Goal: Information Seeking & Learning: Learn about a topic

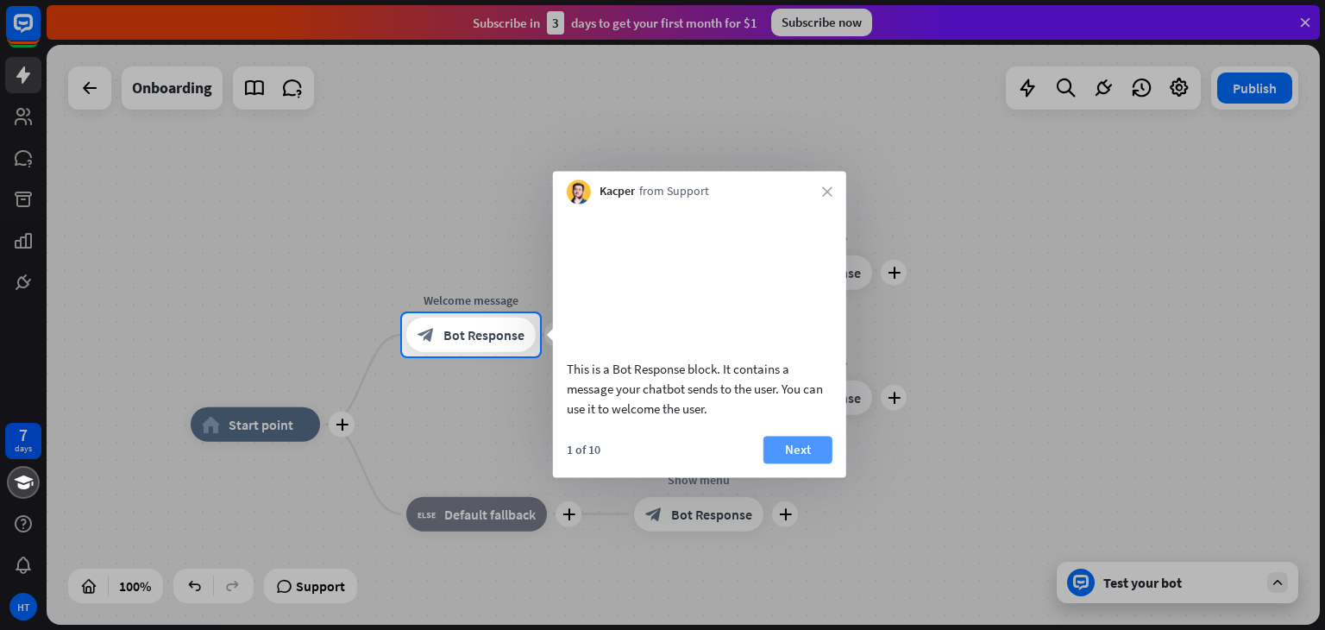
click at [811, 463] on button "Next" at bounding box center [797, 450] width 69 height 28
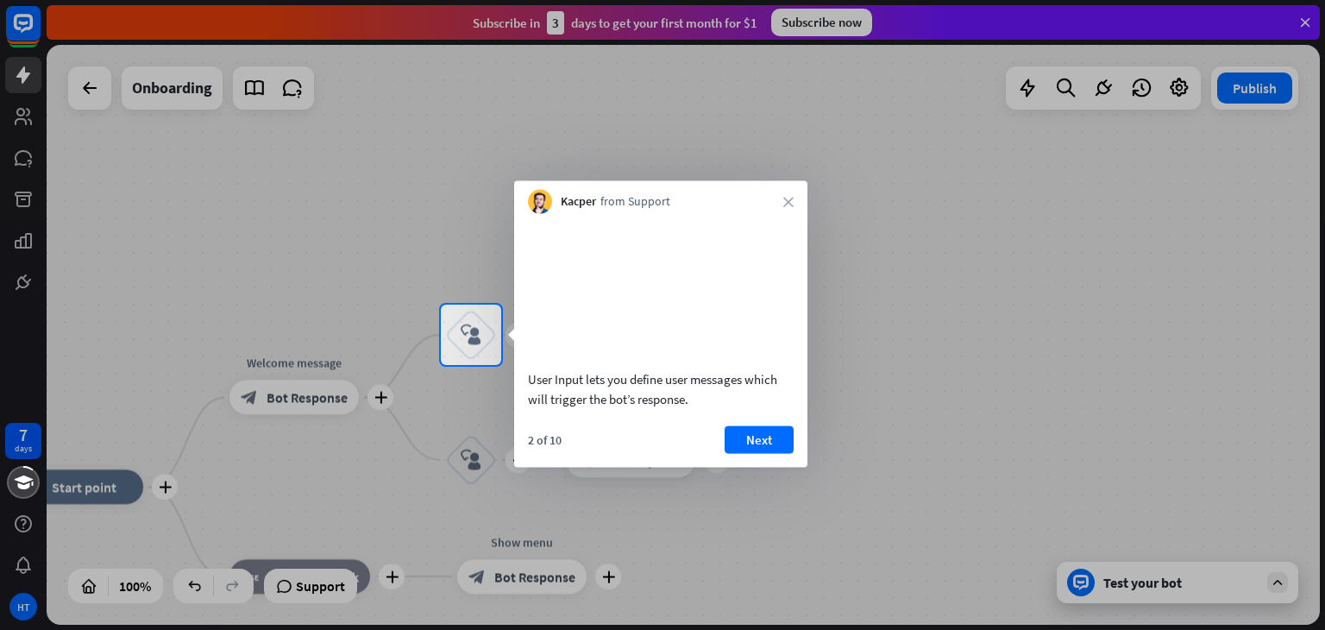
click at [811, 470] on div at bounding box center [662, 497] width 1325 height 265
click at [762, 453] on button "Next" at bounding box center [759, 439] width 69 height 28
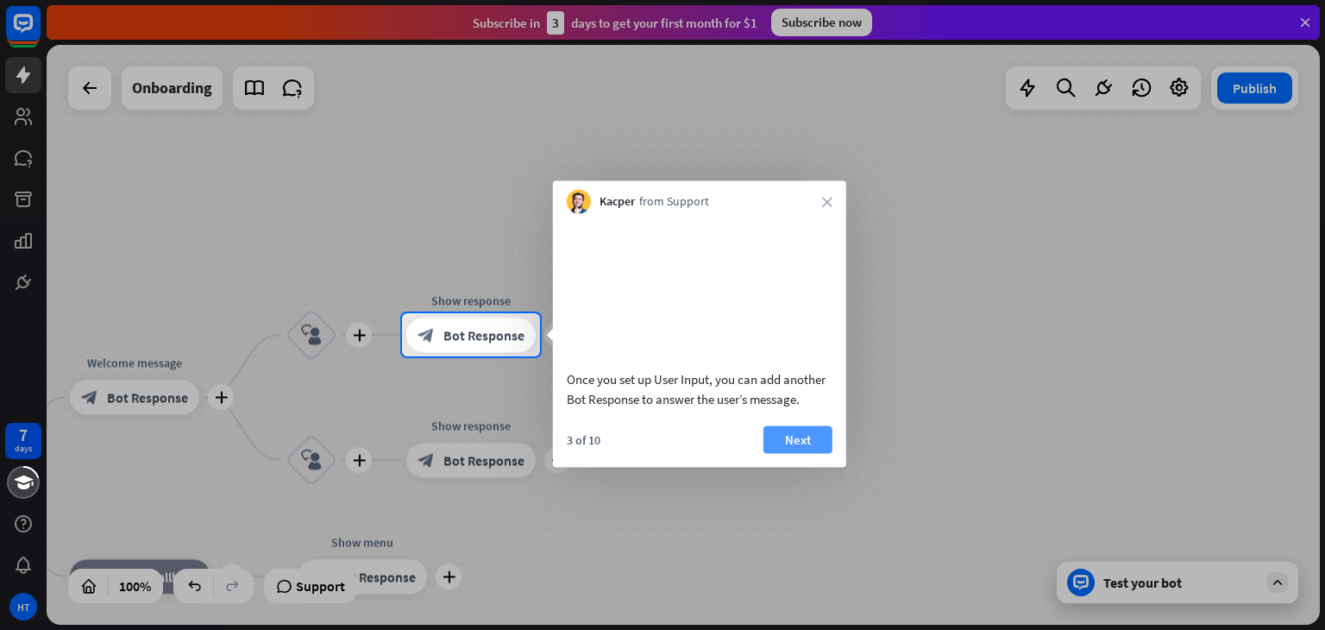
click at [800, 453] on button "Next" at bounding box center [797, 439] width 69 height 28
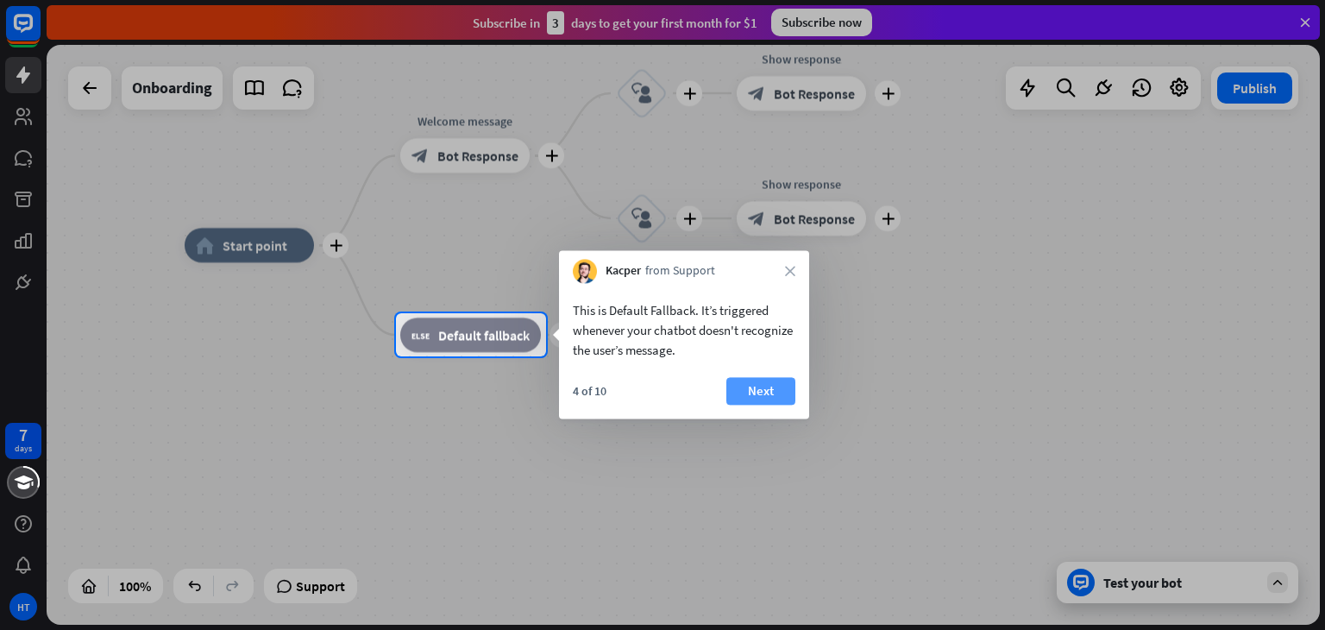
click at [788, 391] on button "Next" at bounding box center [760, 391] width 69 height 28
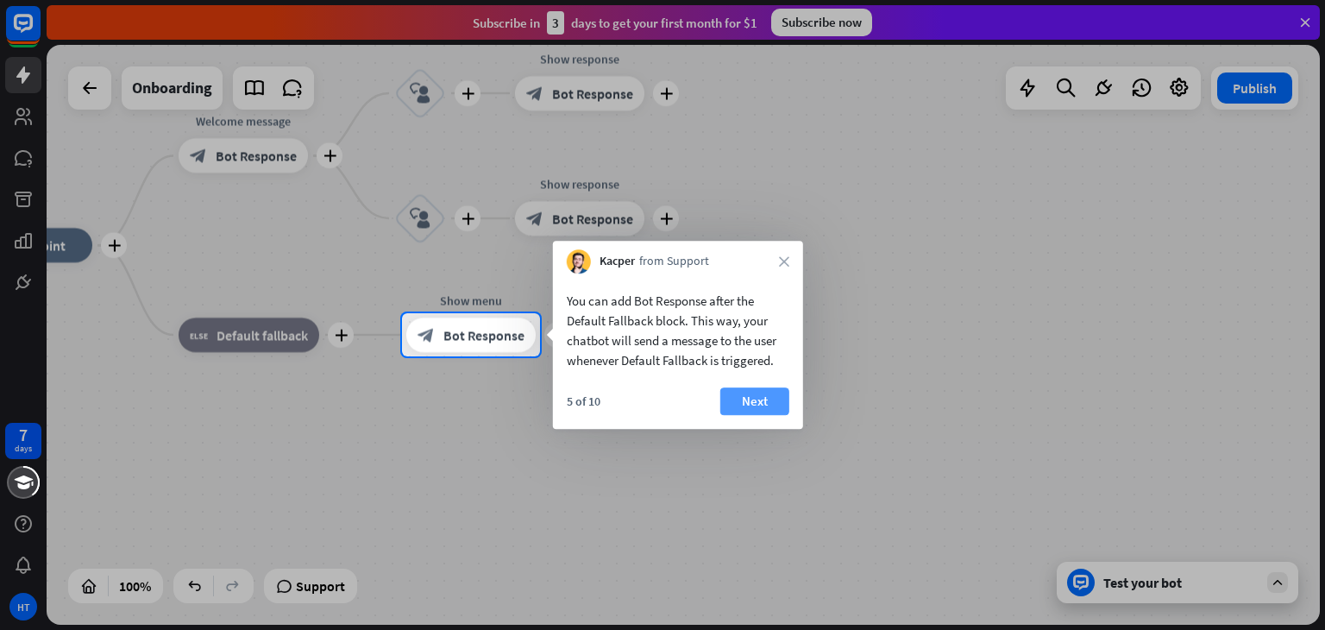
click at [767, 404] on button "Next" at bounding box center [754, 401] width 69 height 28
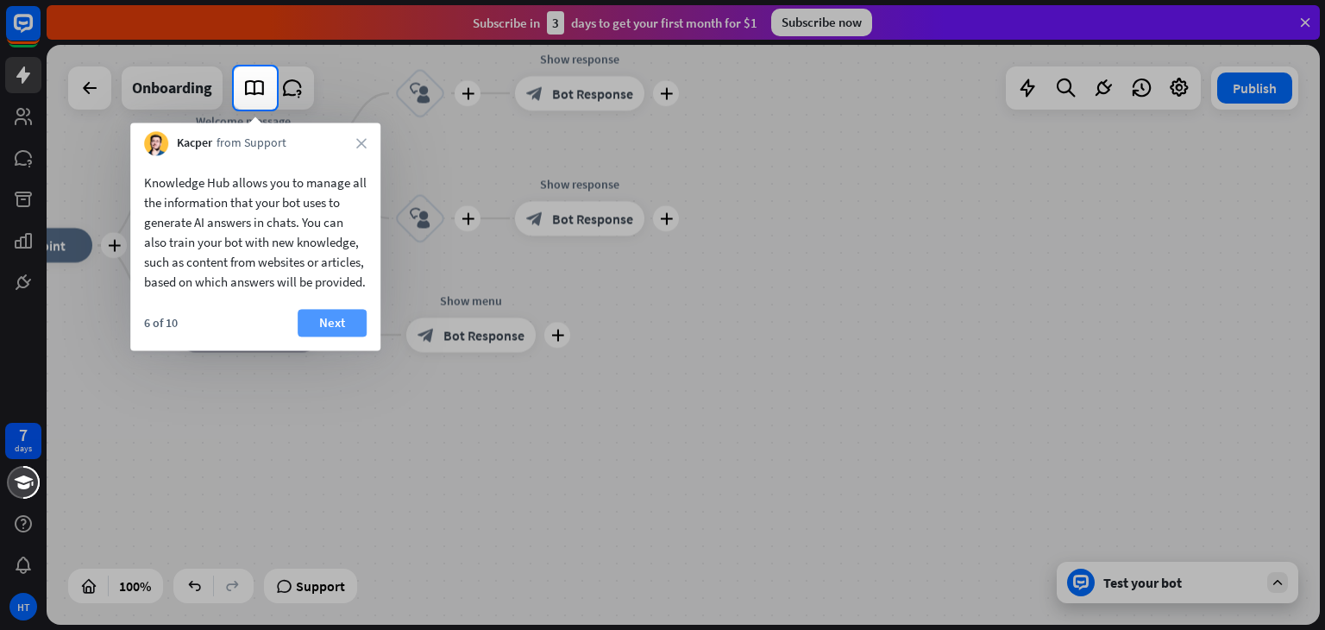
click at [331, 336] on button "Next" at bounding box center [332, 323] width 69 height 28
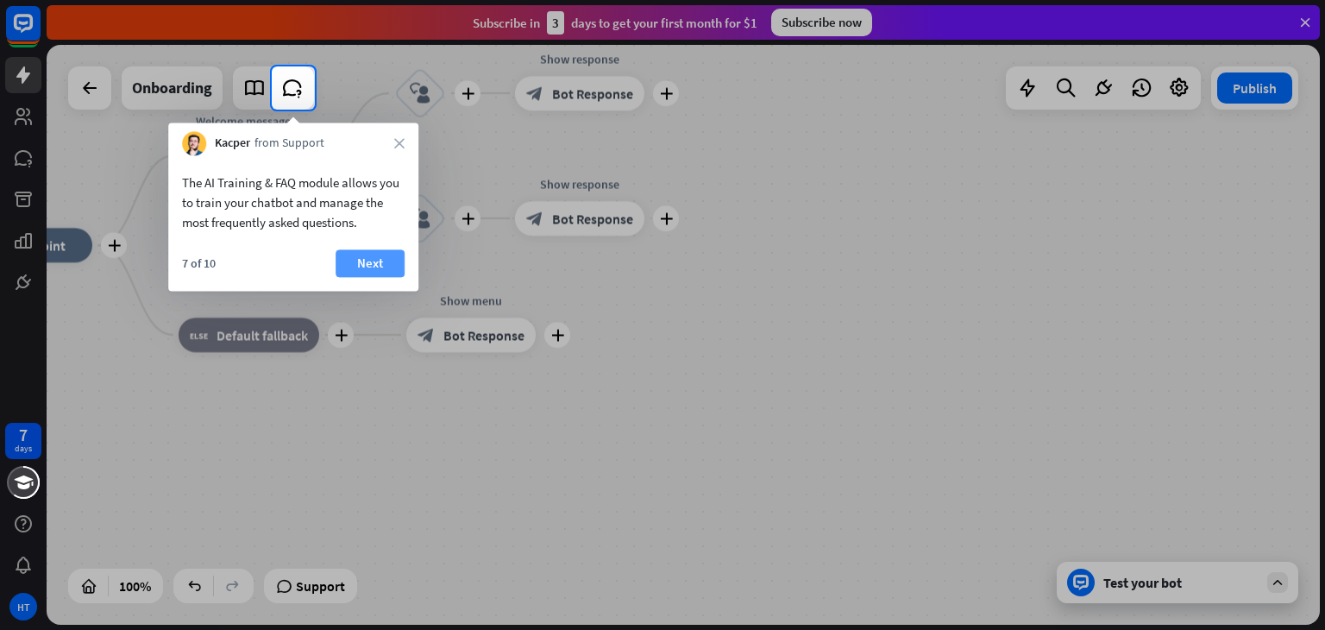
click at [361, 260] on button "Next" at bounding box center [370, 263] width 69 height 28
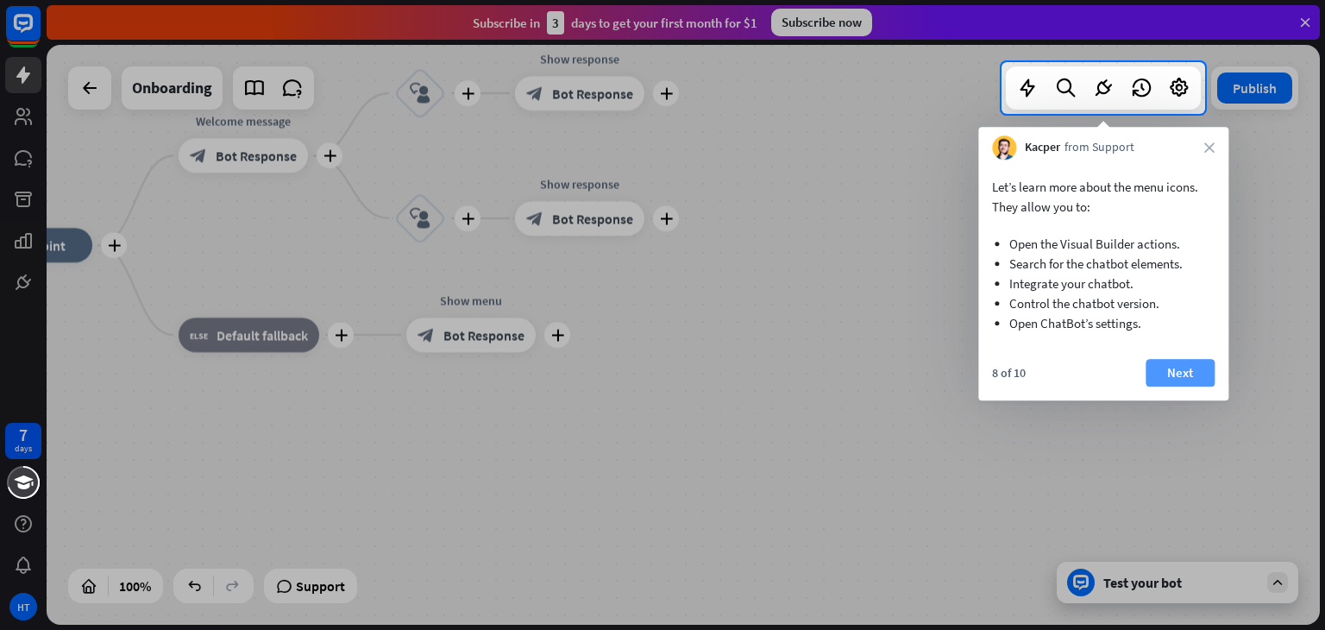
click at [1166, 380] on button "Next" at bounding box center [1179, 373] width 69 height 28
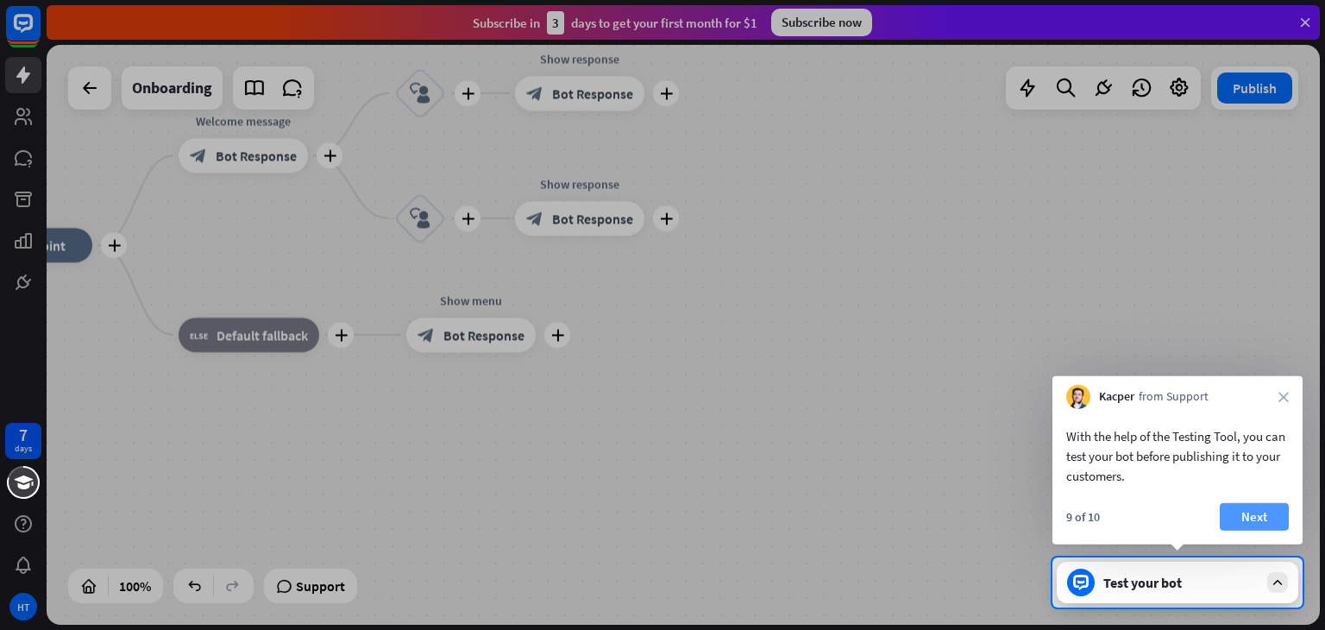
click at [1259, 516] on button "Next" at bounding box center [1254, 517] width 69 height 28
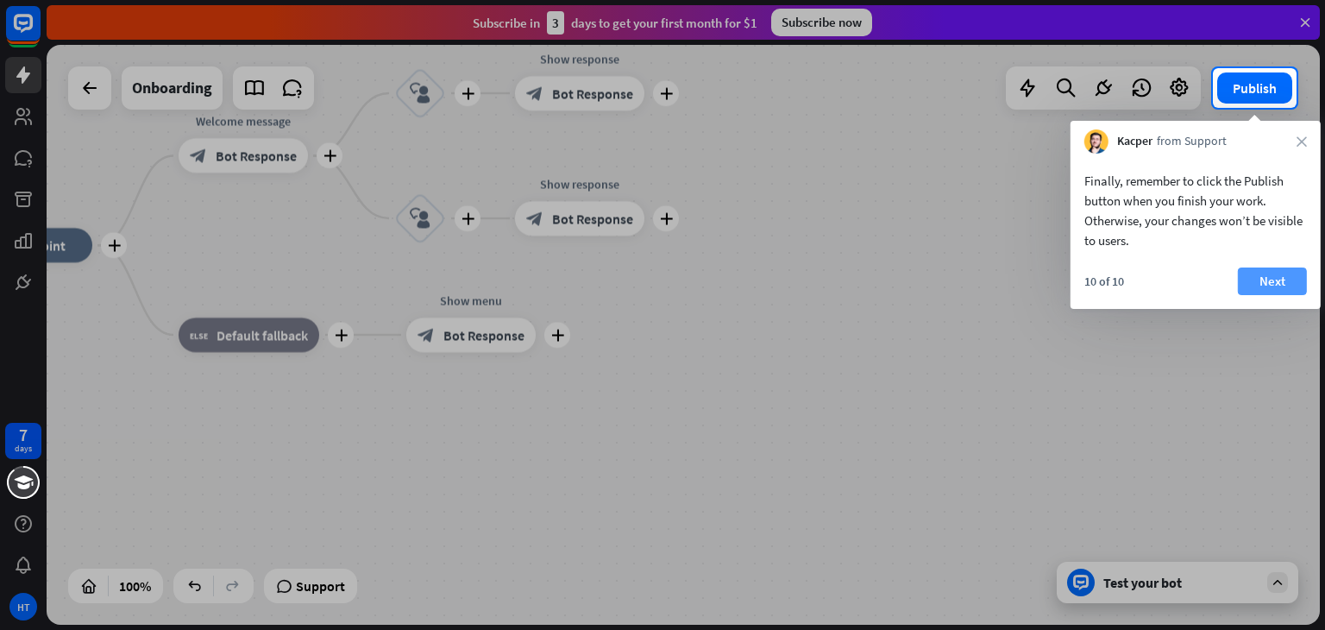
click at [1278, 275] on button "Next" at bounding box center [1272, 281] width 69 height 28
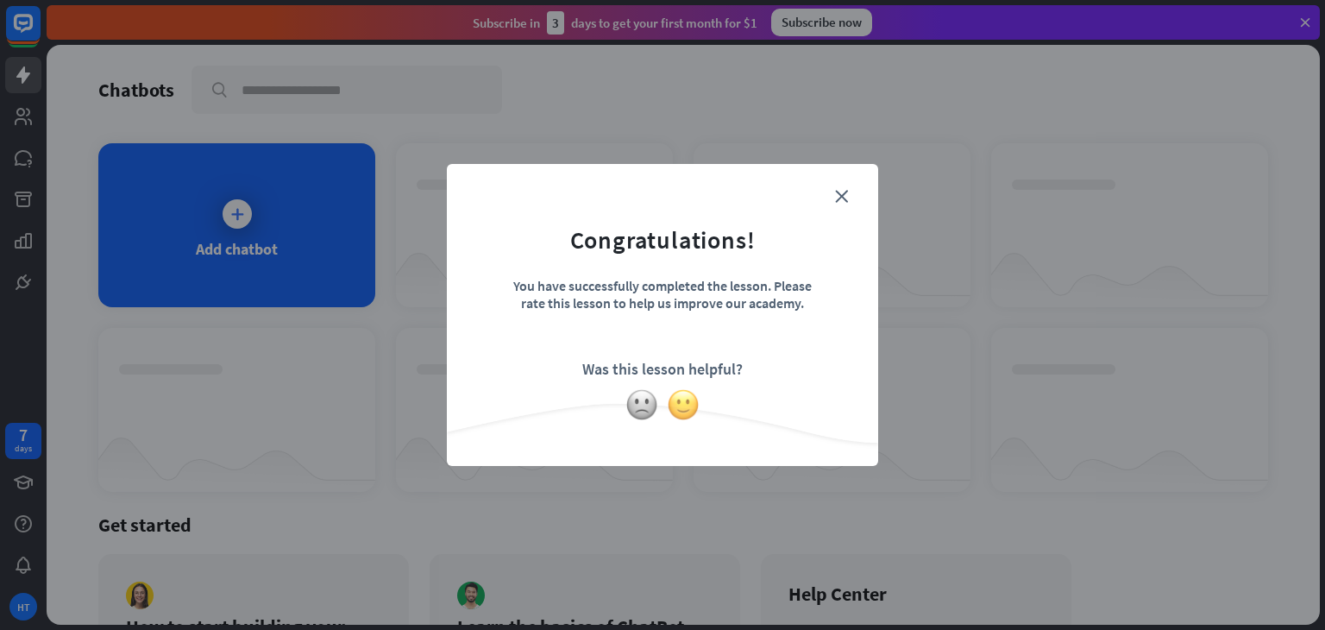
click at [679, 408] on img at bounding box center [683, 404] width 33 height 33
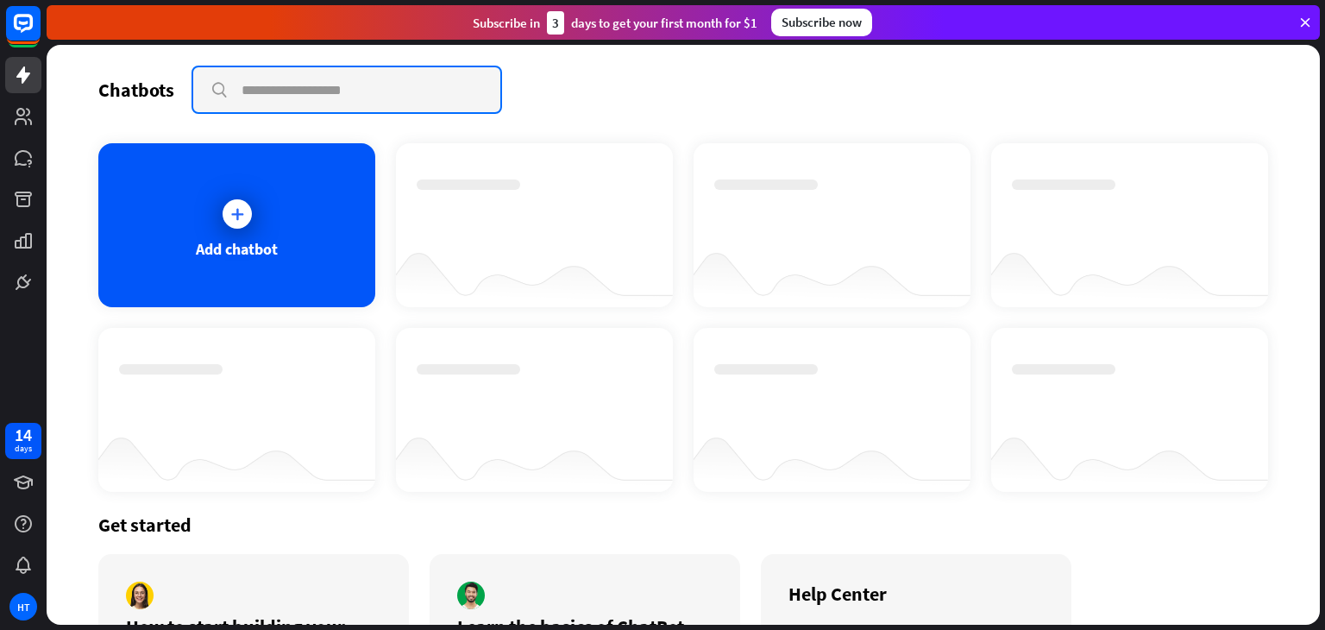
click at [302, 93] on input "text" at bounding box center [346, 89] width 307 height 45
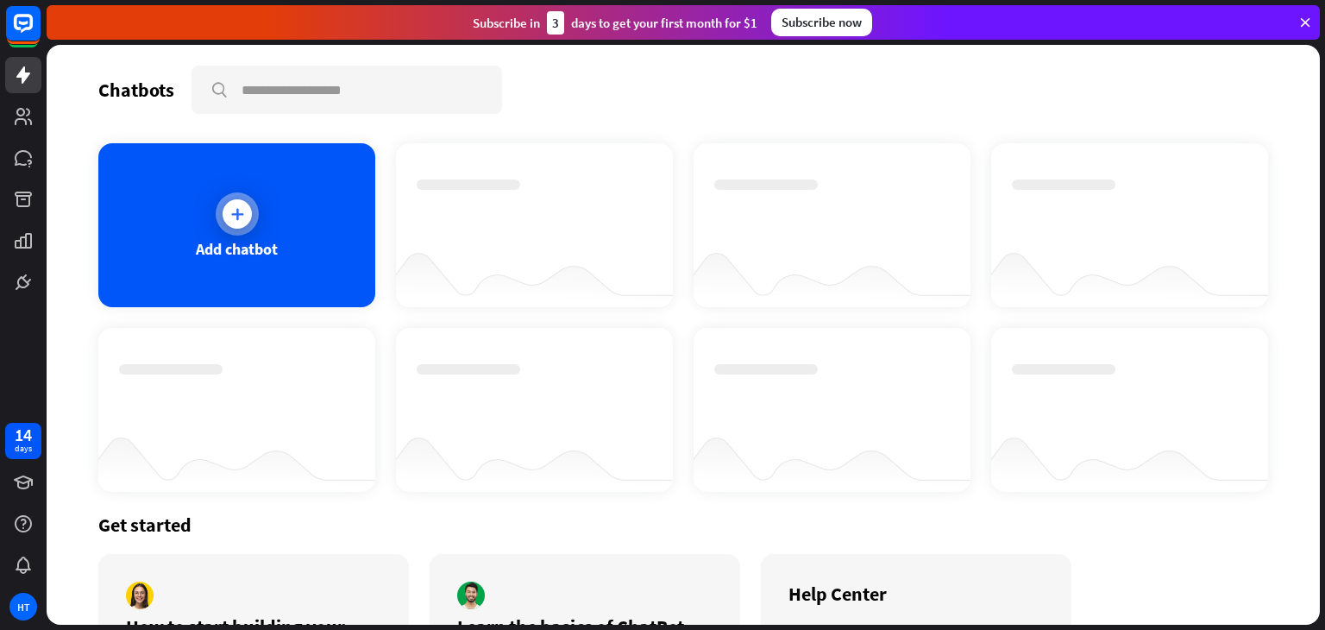
click at [284, 176] on div "Add chatbot" at bounding box center [236, 225] width 277 height 164
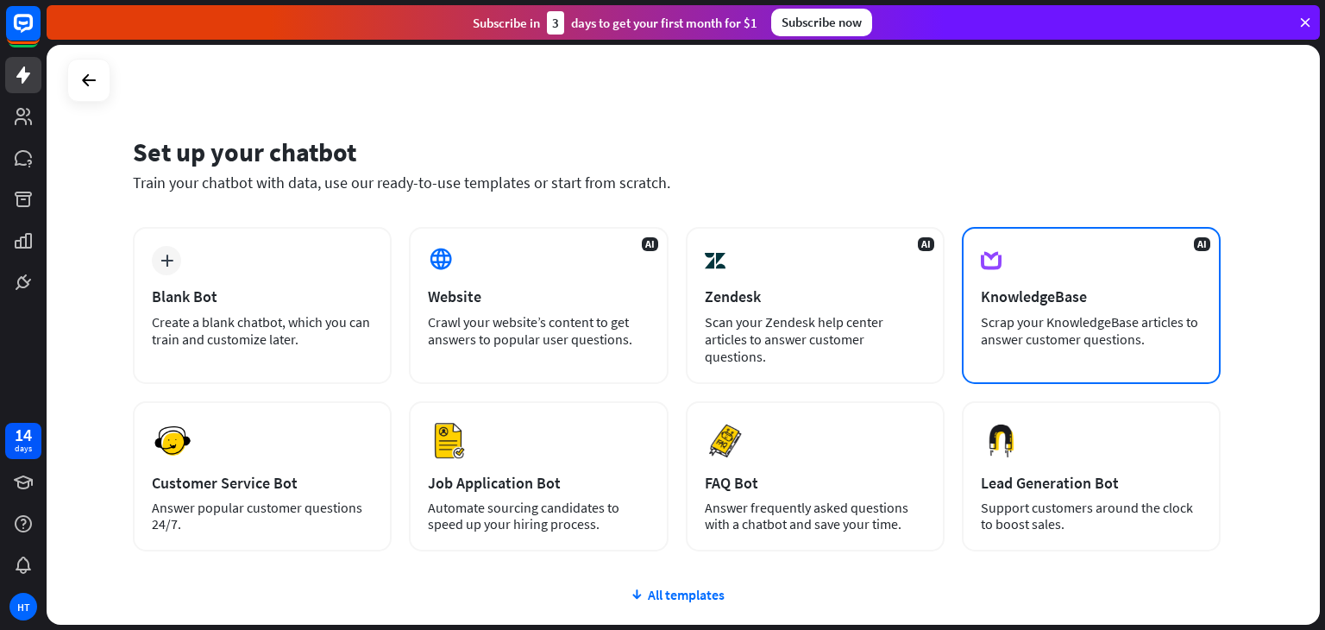
click at [1061, 320] on div "Scrap your KnowledgeBase articles to answer customer questions." at bounding box center [1091, 330] width 221 height 35
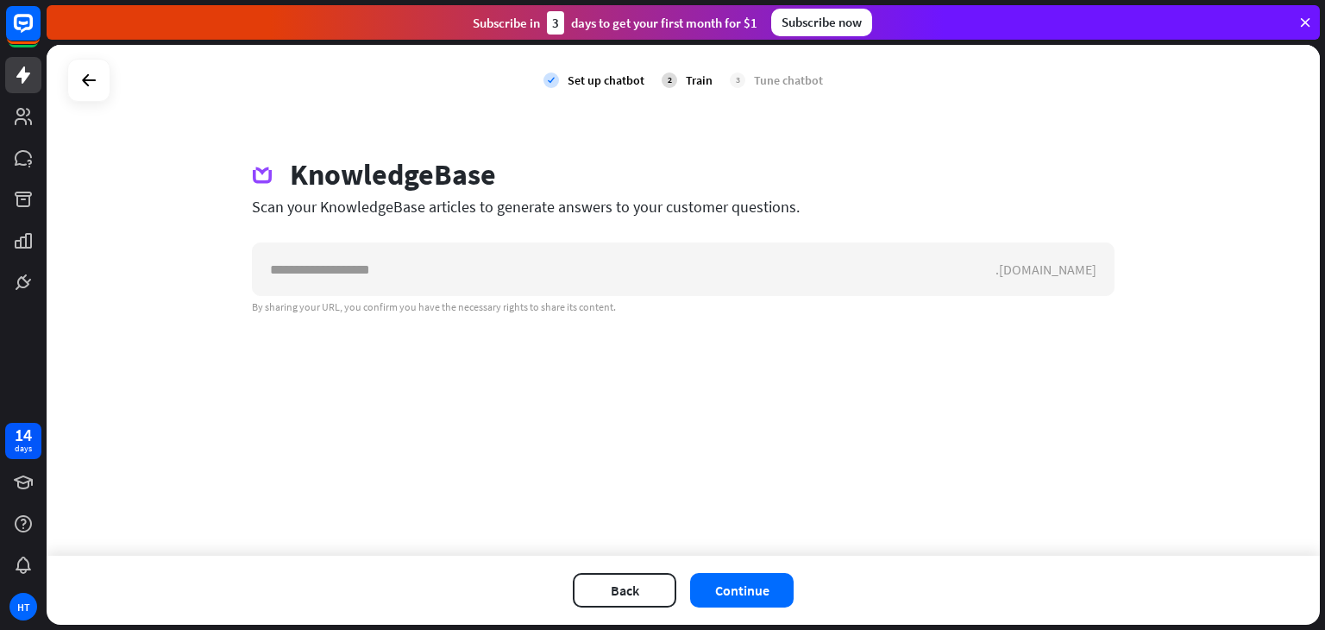
type input "******"
drag, startPoint x: 392, startPoint y: 260, endPoint x: 237, endPoint y: 271, distance: 154.8
click at [237, 271] on div "KnowledgeBase Scan your KnowledgeBase articles to generate answers to your cust…" at bounding box center [683, 235] width 904 height 157
click at [83, 84] on icon at bounding box center [88, 80] width 21 height 21
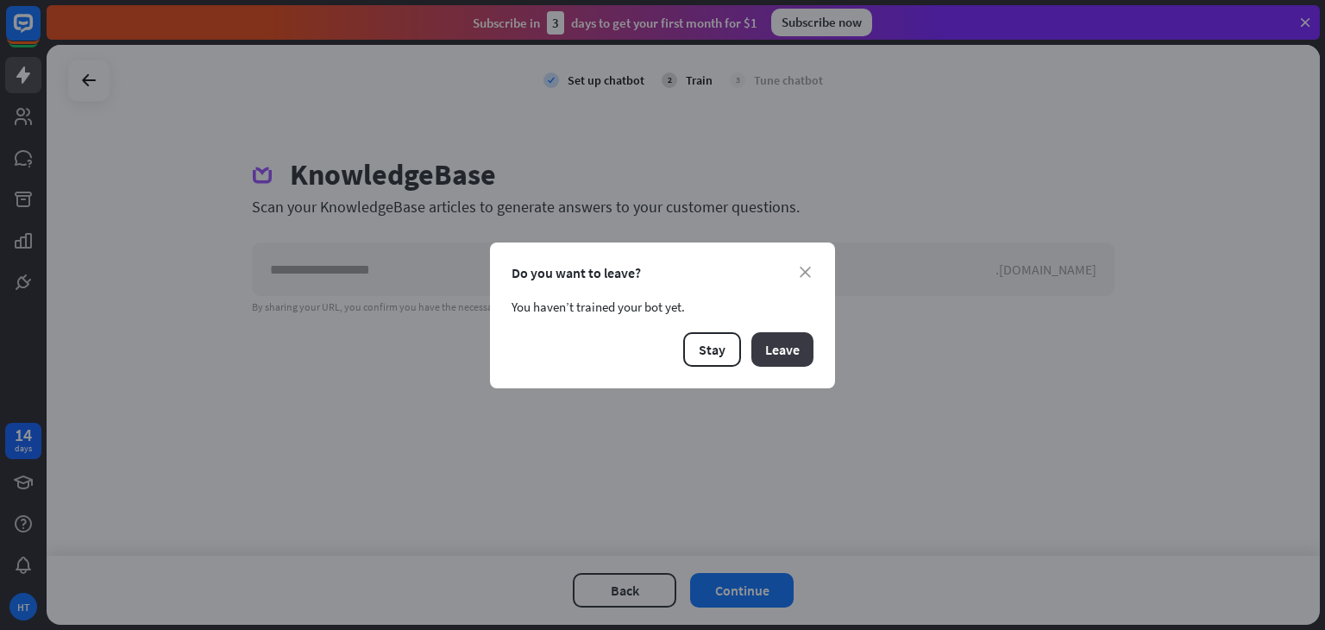
click at [800, 343] on button "Leave" at bounding box center [782, 349] width 62 height 35
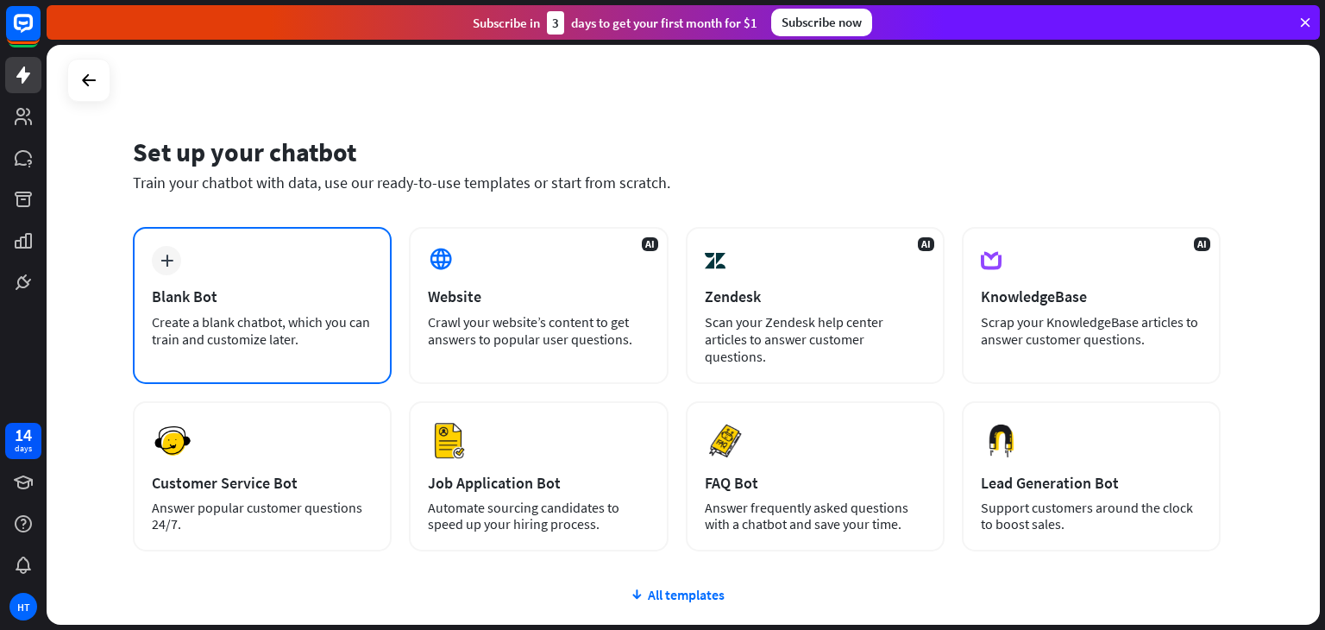
click at [171, 260] on icon "plus" at bounding box center [166, 260] width 13 height 12
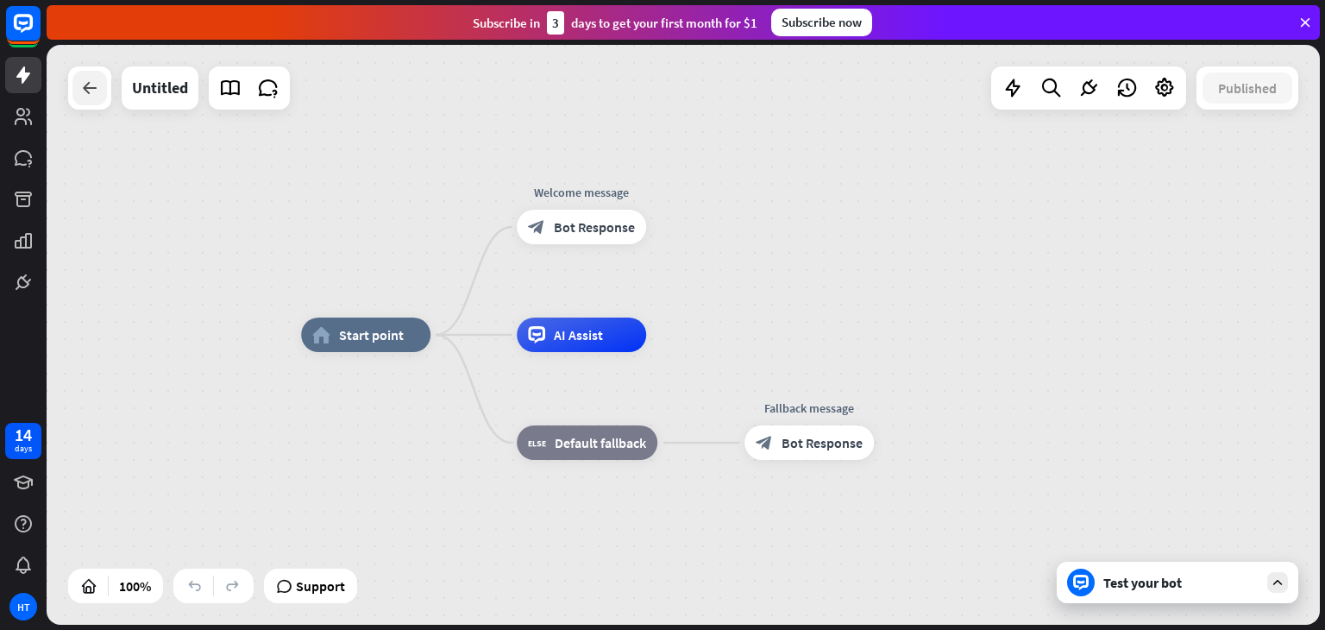
click at [96, 100] on div at bounding box center [89, 88] width 35 height 35
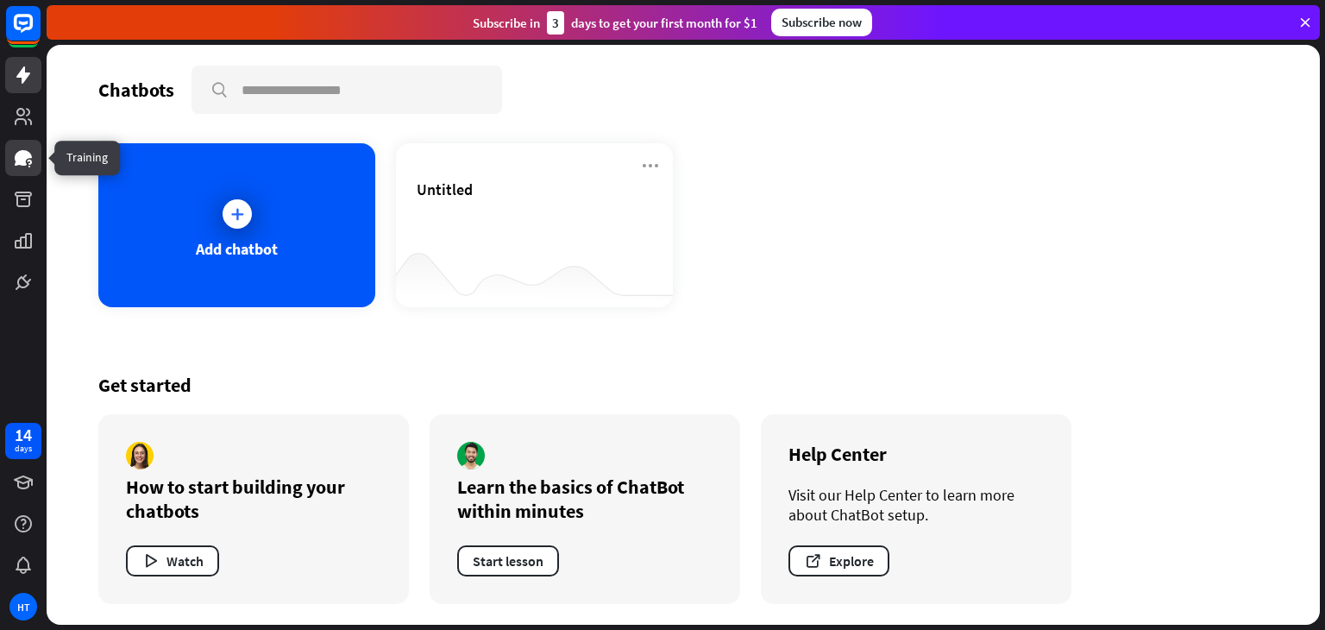
click at [22, 156] on icon at bounding box center [23, 158] width 17 height 16
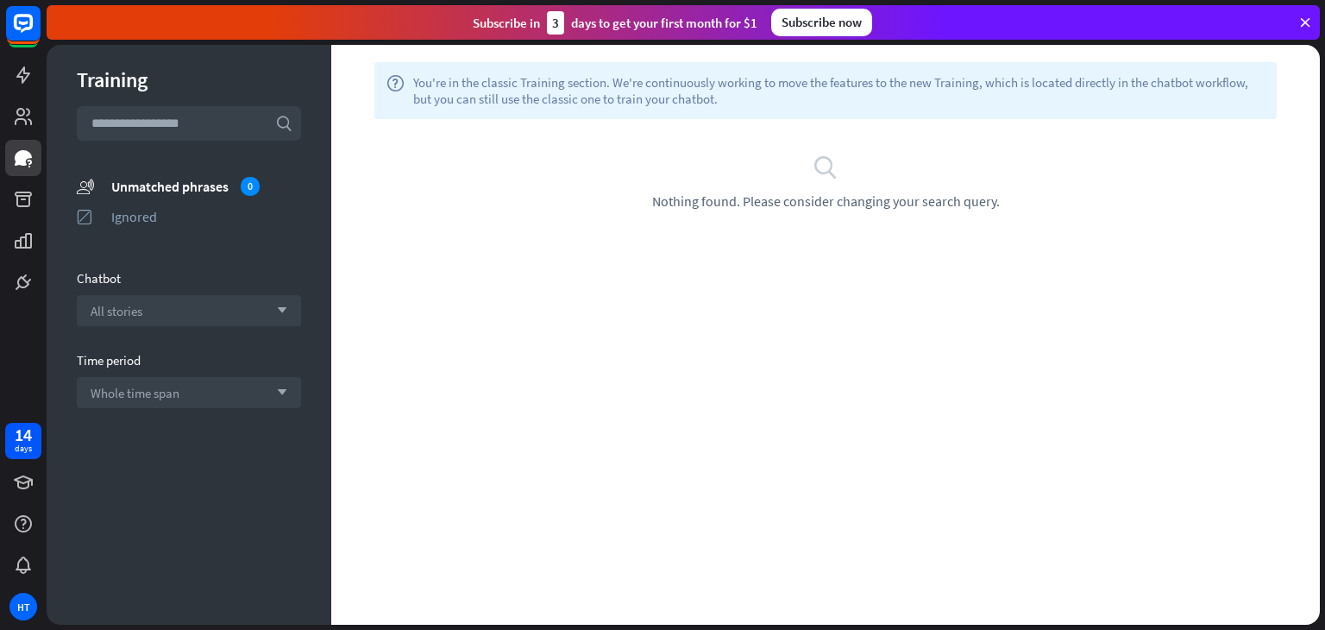
click at [445, 80] on span "You're in the classic Training section. We're continuously working to move the …" at bounding box center [838, 90] width 851 height 33
click at [179, 132] on input "text" at bounding box center [189, 123] width 224 height 35
click at [16, 30] on rect at bounding box center [23, 23] width 38 height 38
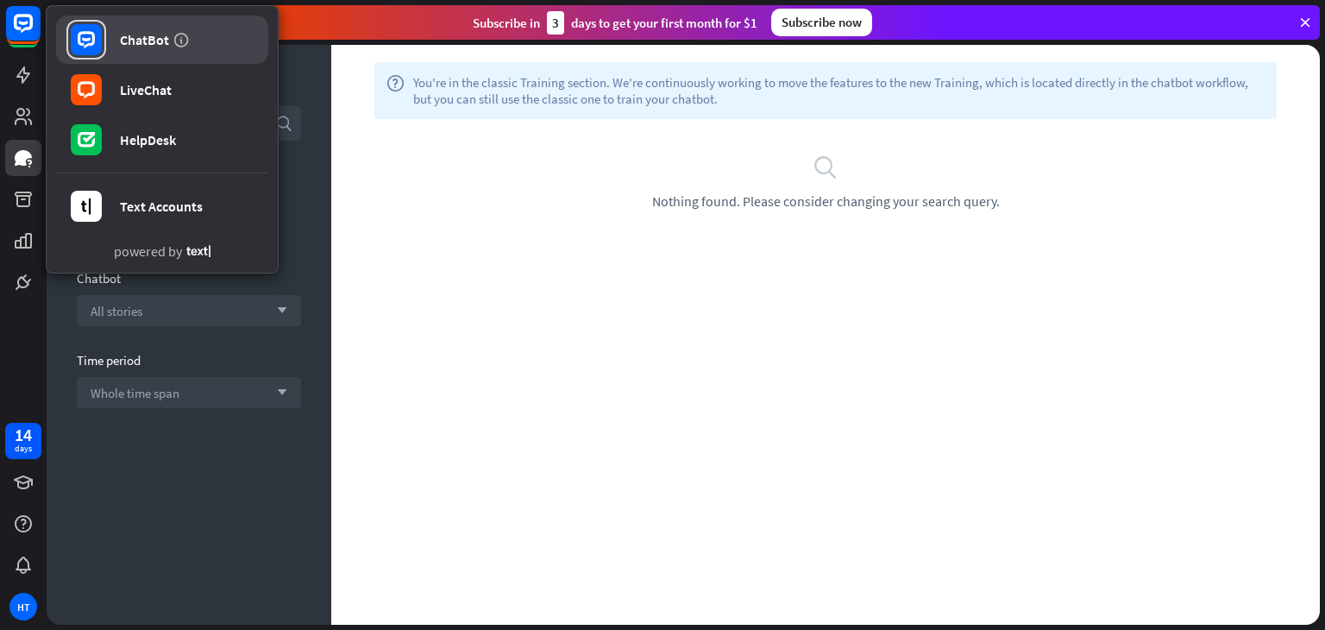
click at [145, 48] on link "ChatBot" at bounding box center [162, 40] width 212 height 48
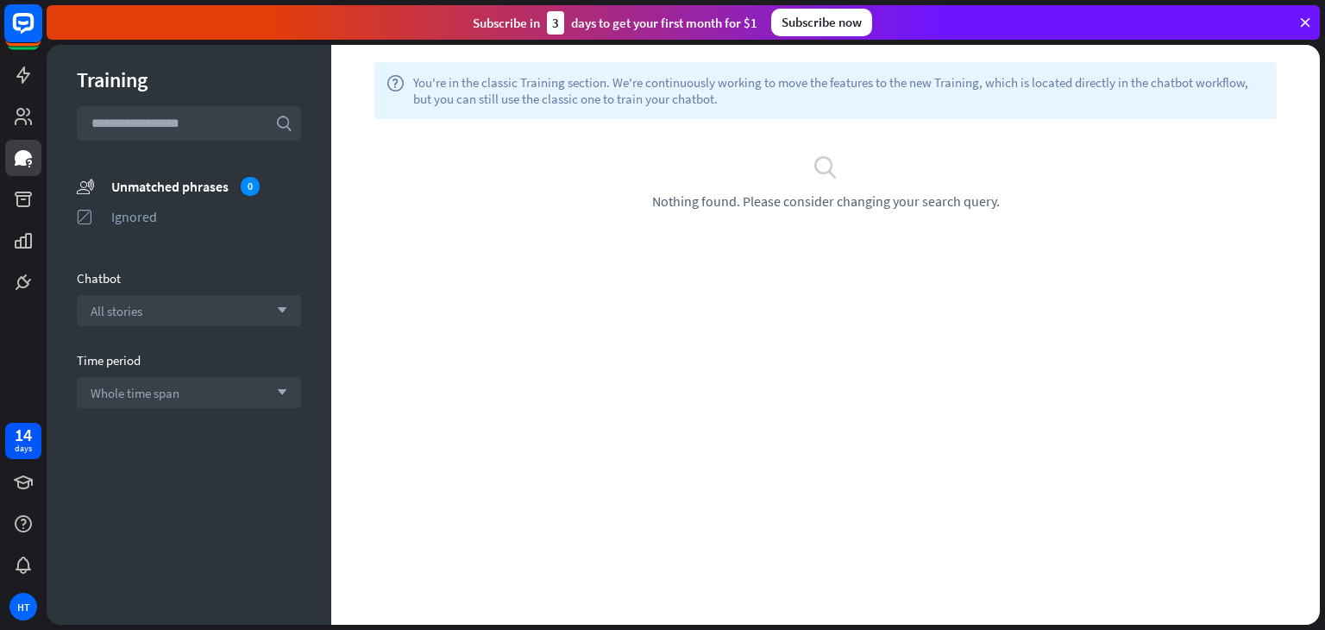
click at [31, 28] on icon at bounding box center [23, 23] width 21 height 21
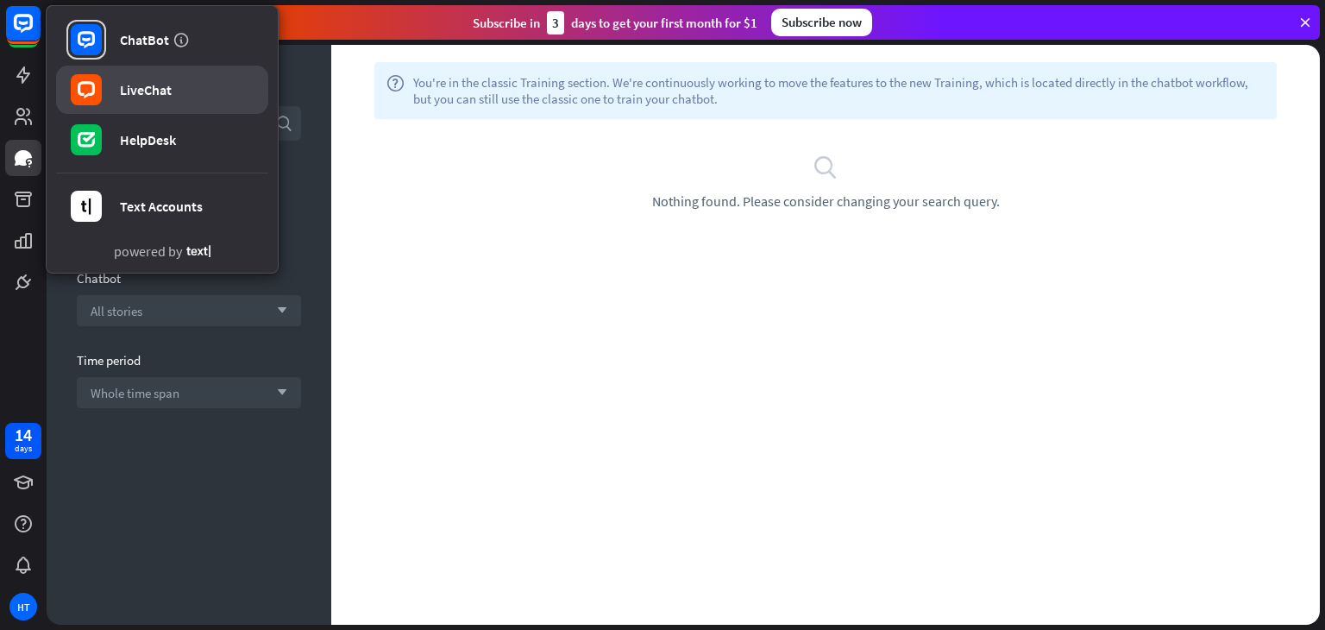
click at [156, 97] on div "LiveChat" at bounding box center [146, 89] width 52 height 17
